Goal: Find specific page/section: Find specific page/section

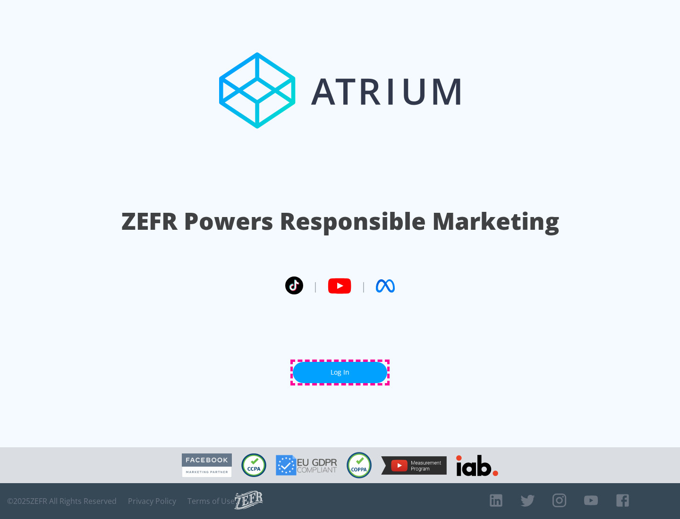
click at [340, 372] on link "Log In" at bounding box center [340, 372] width 94 height 21
